Goal: Information Seeking & Learning: Learn about a topic

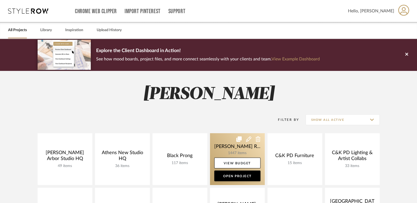
click at [229, 146] on link at bounding box center [237, 159] width 55 height 52
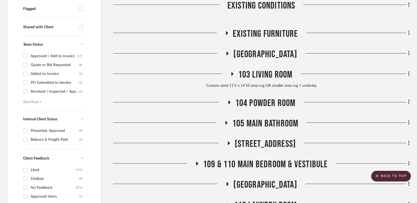
scroll to position [203, 0]
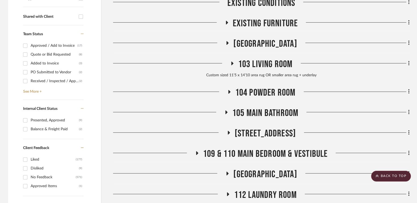
click at [271, 42] on span "[GEOGRAPHIC_DATA]" at bounding box center [265, 44] width 64 height 12
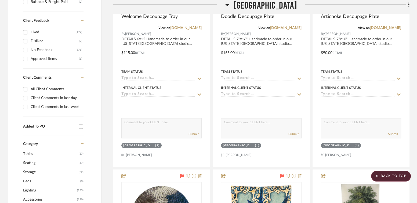
scroll to position [226, 0]
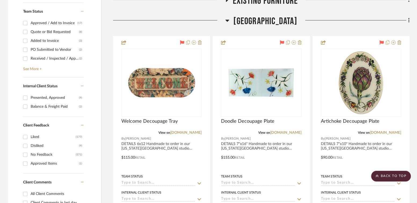
click at [262, 20] on span "[GEOGRAPHIC_DATA]" at bounding box center [265, 22] width 64 height 12
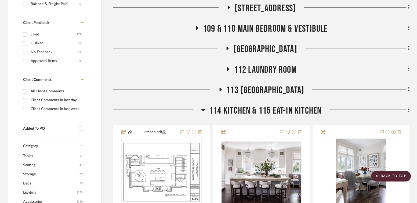
scroll to position [329, 0]
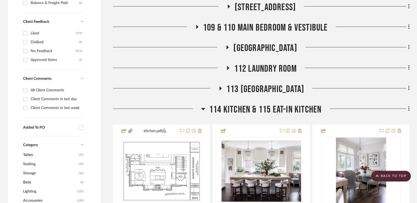
click at [259, 86] on span "113 [GEOGRAPHIC_DATA]" at bounding box center [265, 90] width 78 height 12
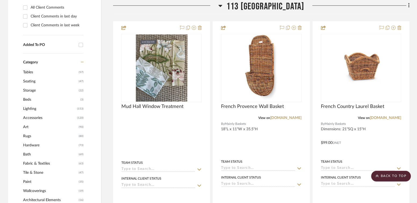
scroll to position [413, 0]
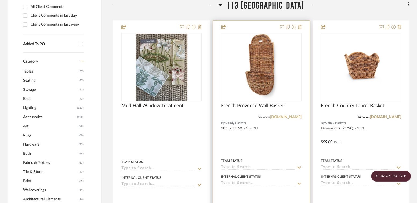
click at [280, 115] on link "[DOMAIN_NAME]" at bounding box center [285, 117] width 31 height 4
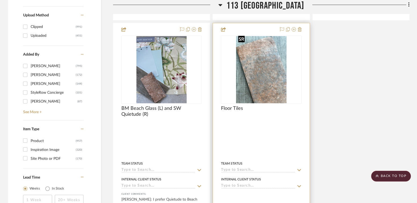
scroll to position [890, 0]
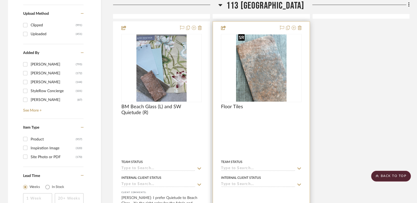
click at [273, 94] on img "0" at bounding box center [261, 67] width 50 height 67
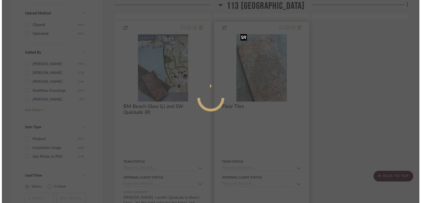
scroll to position [0, 0]
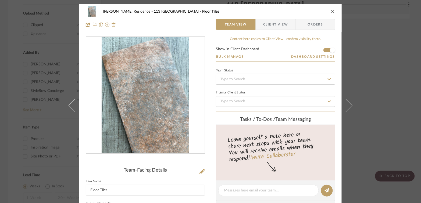
click at [374, 76] on div "[PERSON_NAME] Residence 113 Mud Hall Floor Tiles Team View Client View Orders T…" at bounding box center [210, 101] width 421 height 203
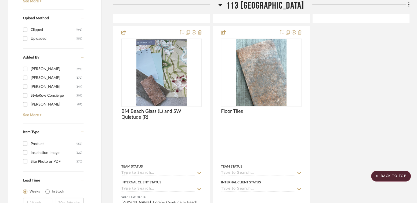
scroll to position [891, 0]
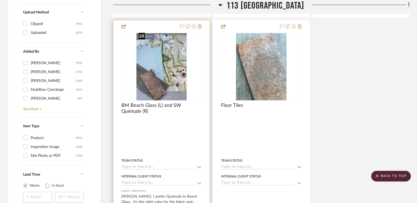
click at [0, 0] on img at bounding box center [0, 0] width 0 height 0
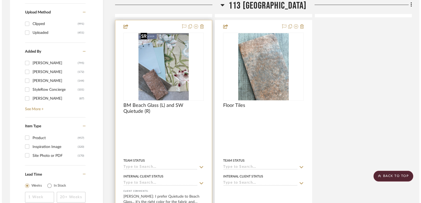
scroll to position [0, 0]
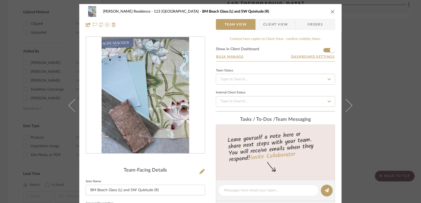
click at [137, 67] on img "0" at bounding box center [145, 95] width 87 height 117
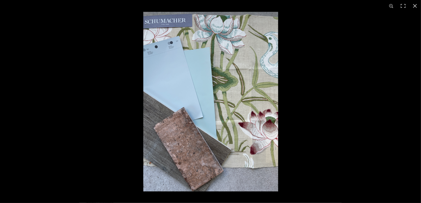
click at [164, 55] on img at bounding box center [210, 102] width 135 height 180
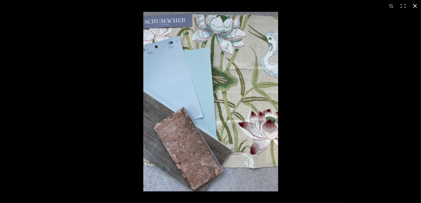
click at [52, 99] on div at bounding box center [210, 101] width 421 height 203
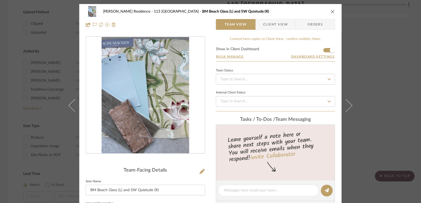
click at [38, 94] on div "[PERSON_NAME] Residence [GEOGRAPHIC_DATA][PERSON_NAME] Beach Glass (L) and SW Q…" at bounding box center [210, 101] width 421 height 203
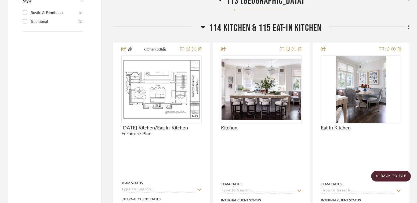
scroll to position [1156, 0]
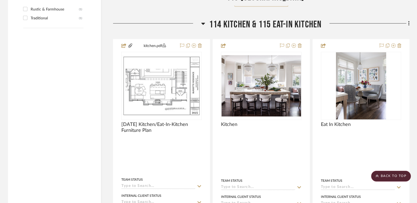
click at [257, 21] on span "114 Kitchen & 115 Eat-In Kitchen" at bounding box center [265, 25] width 112 height 12
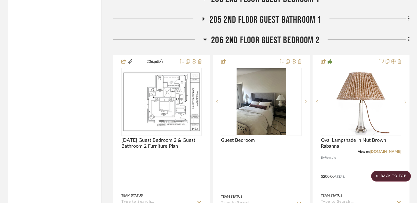
scroll to position [1242, 0]
click at [254, 37] on span "206 2nd Floor Guest Bedroom 2" at bounding box center [265, 41] width 109 height 12
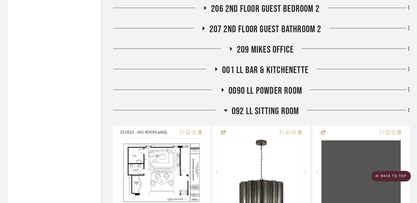
scroll to position [1282, 0]
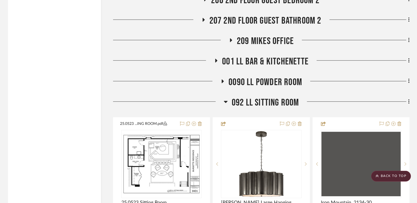
click at [244, 102] on span "092 LL Sitting Room" at bounding box center [265, 103] width 67 height 12
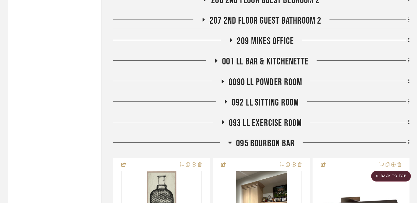
click at [247, 138] on span "095 Bourbon Bar" at bounding box center [265, 144] width 59 height 12
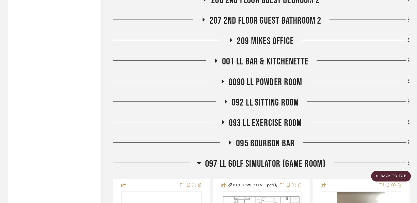
click at [250, 162] on span "097 LL Golf Simulator (Game Room)" at bounding box center [265, 164] width 121 height 12
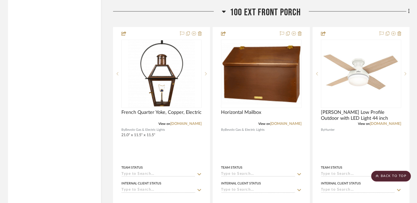
scroll to position [1455, 0]
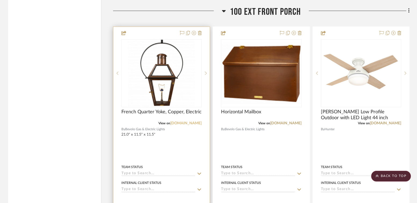
click at [187, 121] on link "[DOMAIN_NAME]" at bounding box center [185, 123] width 31 height 4
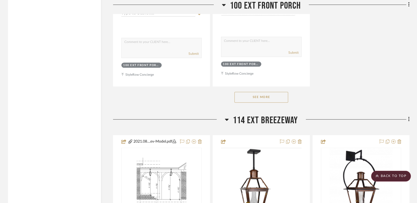
scroll to position [2109, 0]
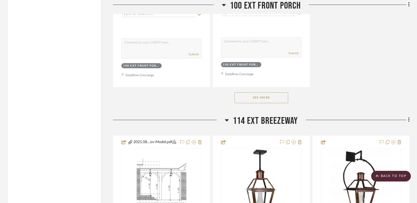
click at [270, 92] on button "See More" at bounding box center [261, 97] width 54 height 11
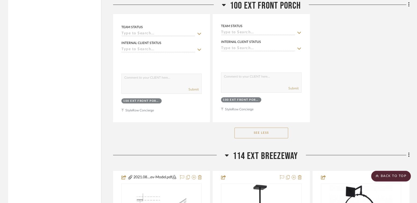
click at [251, 128] on button "See Less" at bounding box center [261, 133] width 54 height 11
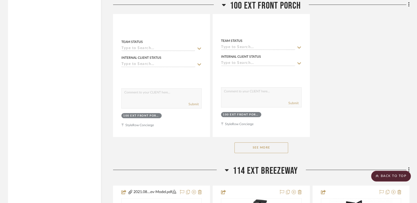
click at [256, 142] on button "See More" at bounding box center [261, 147] width 54 height 11
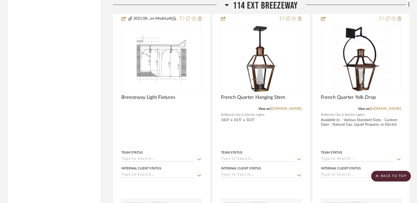
scroll to position [2231, 0]
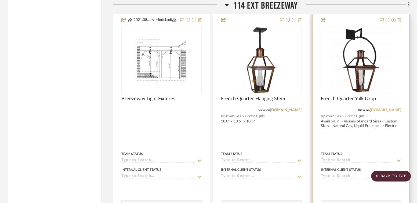
click at [391, 108] on link "[DOMAIN_NAME]" at bounding box center [385, 110] width 31 height 4
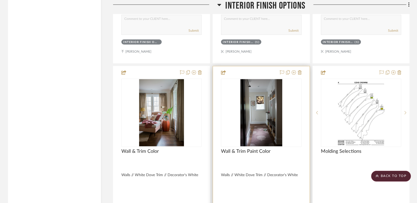
scroll to position [3185, 0]
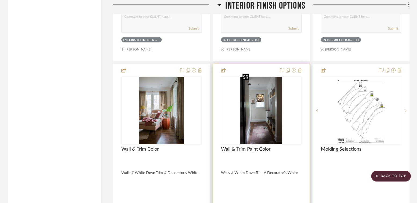
click at [0, 0] on img at bounding box center [0, 0] width 0 height 0
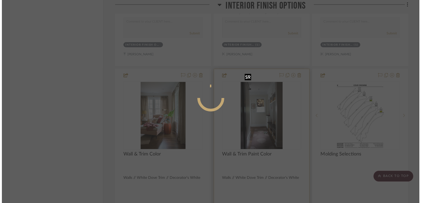
scroll to position [0, 0]
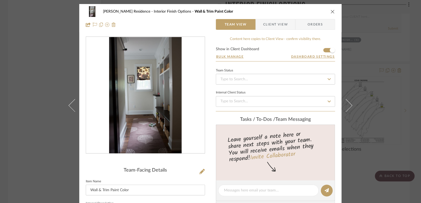
click at [159, 84] on img "0" at bounding box center [145, 95] width 73 height 117
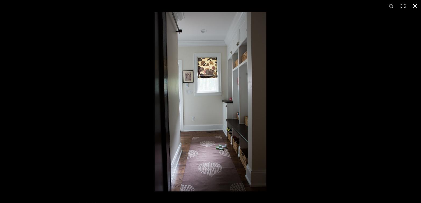
click at [94, 93] on div at bounding box center [210, 101] width 421 height 203
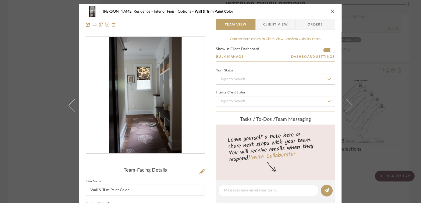
click at [46, 106] on div "[PERSON_NAME] Residence Interior Finish Options Wall & Trim Paint Color Team Vi…" at bounding box center [210, 101] width 421 height 203
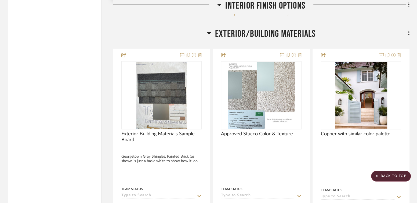
scroll to position [3726, 0]
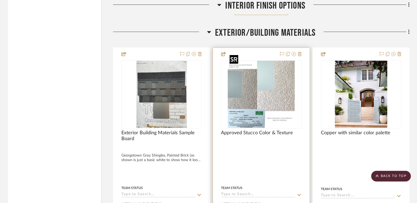
click at [0, 0] on img at bounding box center [0, 0] width 0 height 0
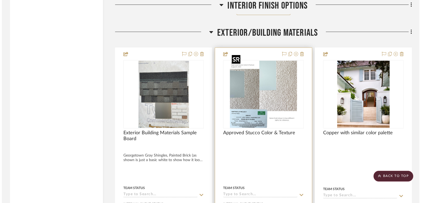
scroll to position [0, 0]
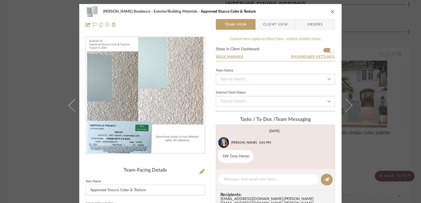
click at [156, 80] on div at bounding box center [145, 95] width 119 height 117
click at [45, 100] on div "[PERSON_NAME] Residence Exterior/Building Materials Approved Stucco Color & Tex…" at bounding box center [210, 101] width 421 height 203
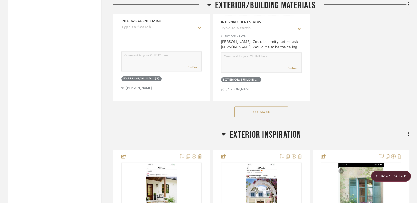
scroll to position [4388, 0]
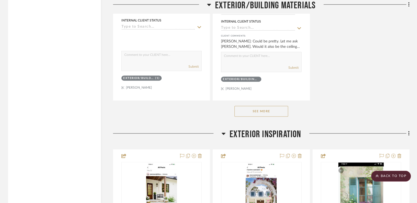
click at [259, 109] on div "See More" at bounding box center [261, 110] width 297 height 21
click at [259, 106] on button "See More" at bounding box center [261, 111] width 54 height 11
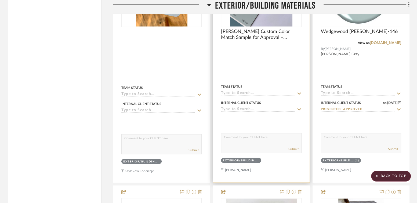
scroll to position [4685, 0]
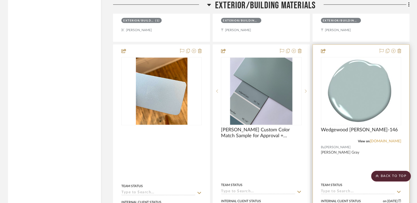
click at [381, 139] on link "[DOMAIN_NAME]" at bounding box center [385, 141] width 31 height 4
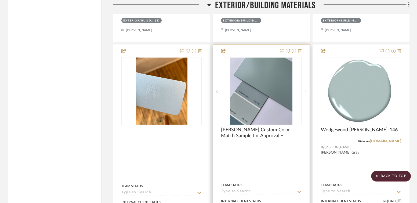
click at [308, 89] on sr-next-btn at bounding box center [306, 91] width 8 height 4
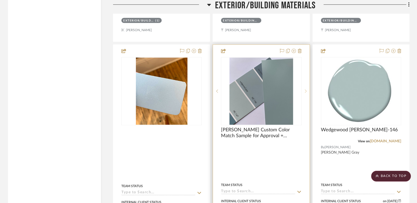
click at [308, 89] on sr-next-btn at bounding box center [306, 91] width 8 height 4
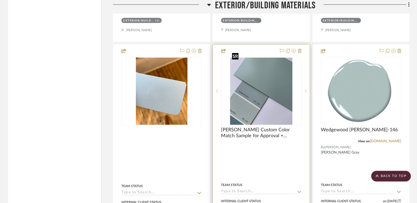
click at [273, 88] on img "0" at bounding box center [261, 90] width 62 height 67
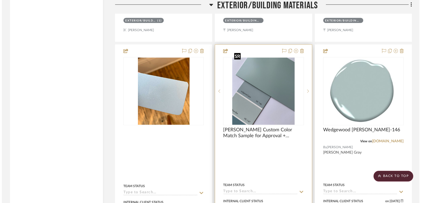
scroll to position [0, 0]
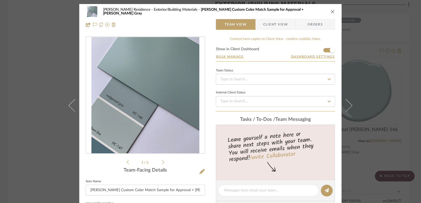
click at [163, 97] on img "0" at bounding box center [145, 95] width 108 height 117
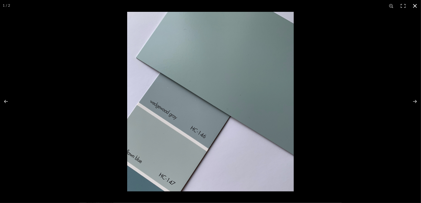
click at [21, 100] on div at bounding box center [210, 101] width 421 height 203
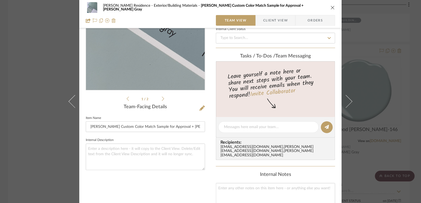
scroll to position [64, 0]
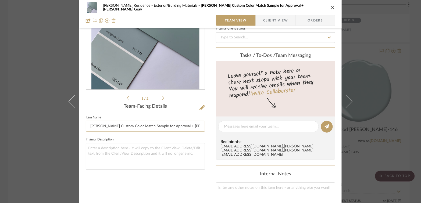
drag, startPoint x: 136, startPoint y: 128, endPoint x: 196, endPoint y: 132, distance: 60.3
click at [196, 132] on sr-form-field "Item Name [PERSON_NAME] Custom Color Match Sample for Approval + [PERSON_NAME] …" at bounding box center [145, 125] width 119 height 22
click at [195, 128] on input "[PERSON_NAME] Custom Color Match Sample for Approval + [PERSON_NAME] Gray" at bounding box center [145, 126] width 119 height 11
click at [216, 149] on div "Recipients: [EMAIL_ADDRESS][DOMAIN_NAME] , [PERSON_NAME][EMAIL_ADDRESS][DOMAIN_…" at bounding box center [275, 148] width 119 height 22
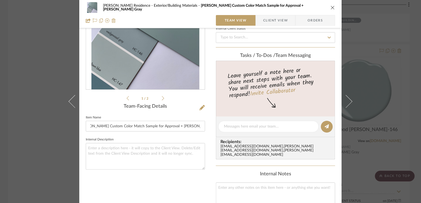
scroll to position [0, 0]
click at [25, 128] on div "[PERSON_NAME] Residence Exterior/Building Materials [PERSON_NAME] Custom Color …" at bounding box center [210, 101] width 421 height 203
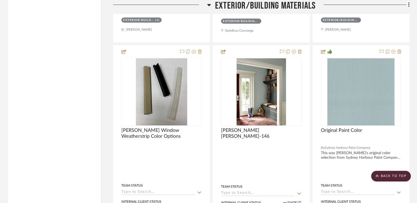
scroll to position [5886, 0]
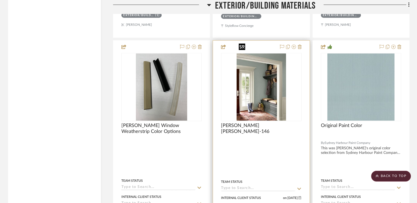
click at [0, 0] on img at bounding box center [0, 0] width 0 height 0
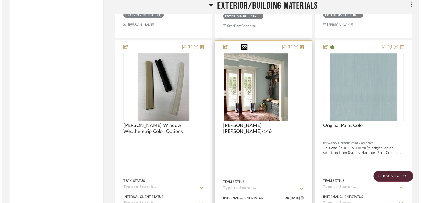
scroll to position [0, 0]
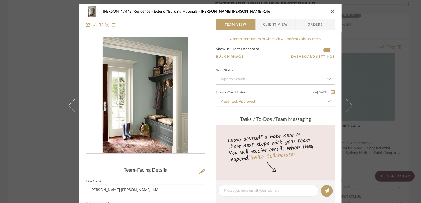
click at [163, 78] on img "0" at bounding box center [145, 95] width 85 height 117
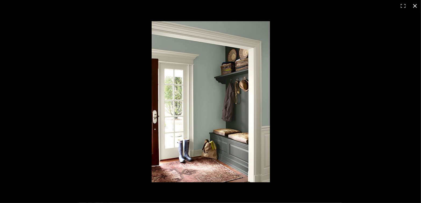
click at [50, 89] on div at bounding box center [210, 101] width 421 height 203
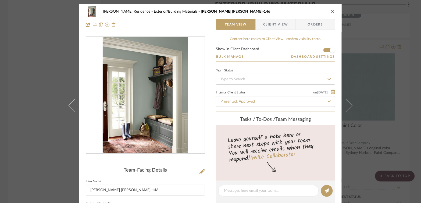
click at [19, 92] on div "[PERSON_NAME] Residence Exterior/Building Materials [PERSON_NAME] [PERSON_NAME]…" at bounding box center [210, 101] width 421 height 203
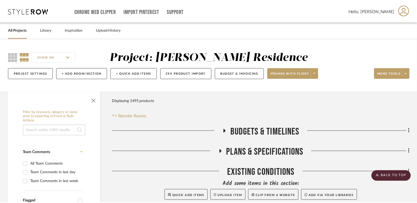
scroll to position [5886, 0]
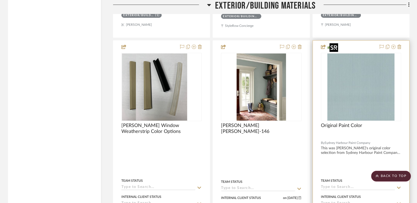
click at [360, 83] on img "0" at bounding box center [360, 86] width 67 height 67
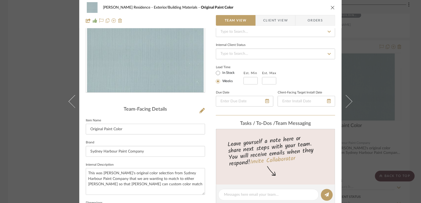
scroll to position [0, 0]
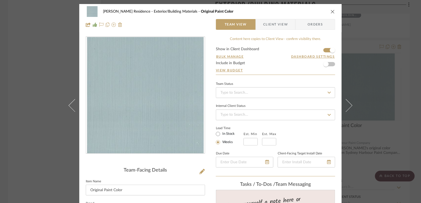
click at [22, 93] on div "[PERSON_NAME] Residence Exterior/Building Materials Original Paint Color Team V…" at bounding box center [210, 101] width 421 height 203
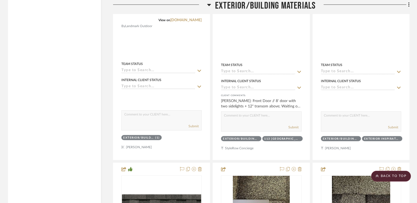
scroll to position [4952, 0]
